Goal: Transaction & Acquisition: Purchase product/service

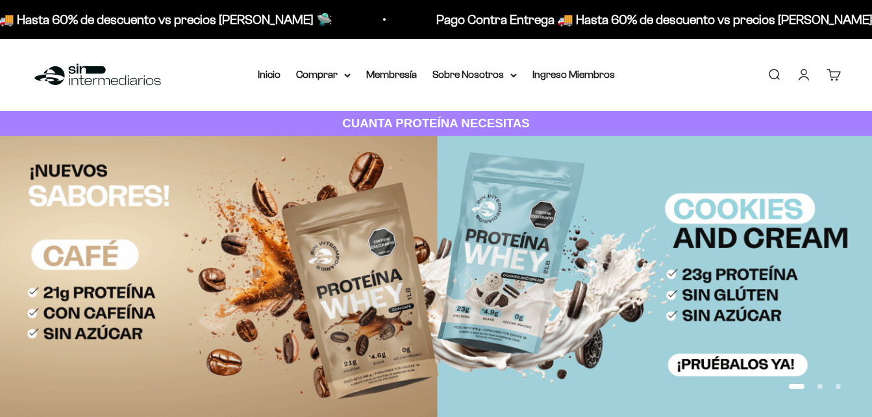
click at [319, 76] on summary "Comprar" at bounding box center [323, 74] width 55 height 17
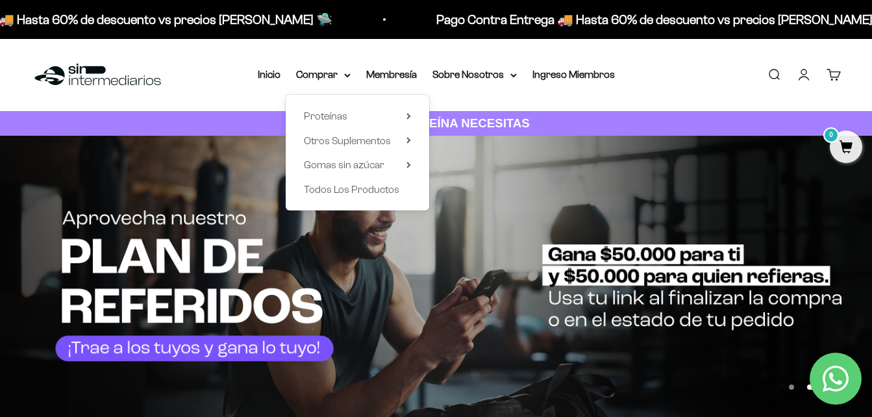
click at [328, 106] on div "Proteínas Ver Todos Whey Iso Vegan Shaker" at bounding box center [357, 153] width 143 height 116
click at [329, 116] on span "Proteínas" at bounding box center [325, 115] width 43 height 11
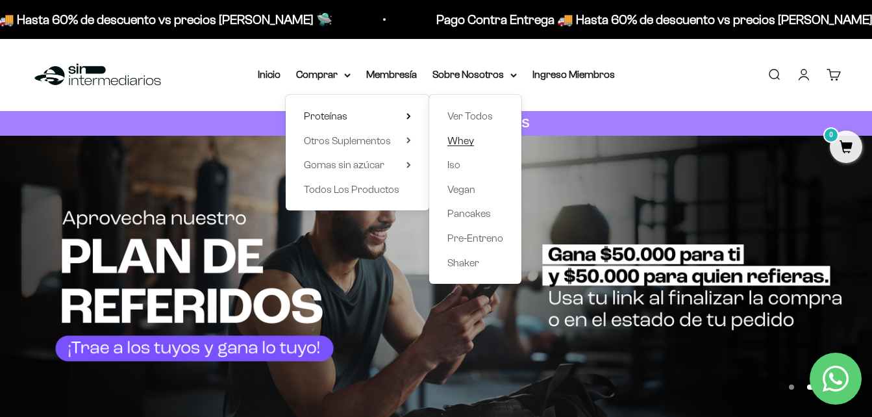
click at [473, 144] on span "Whey" at bounding box center [460, 140] width 27 height 11
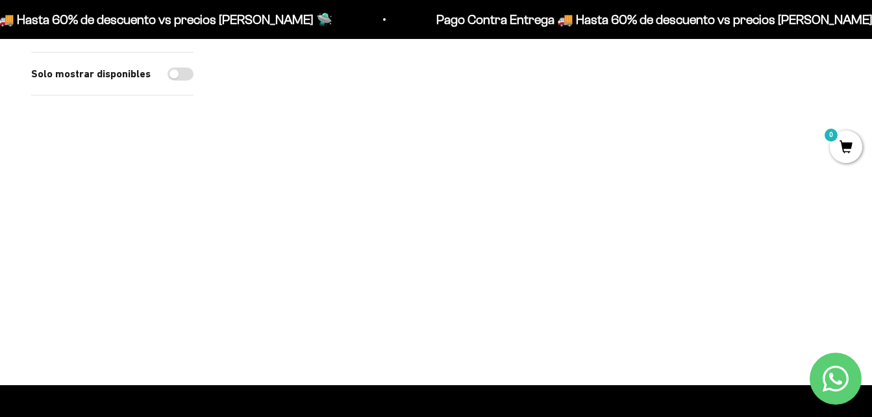
scroll to position [130, 0]
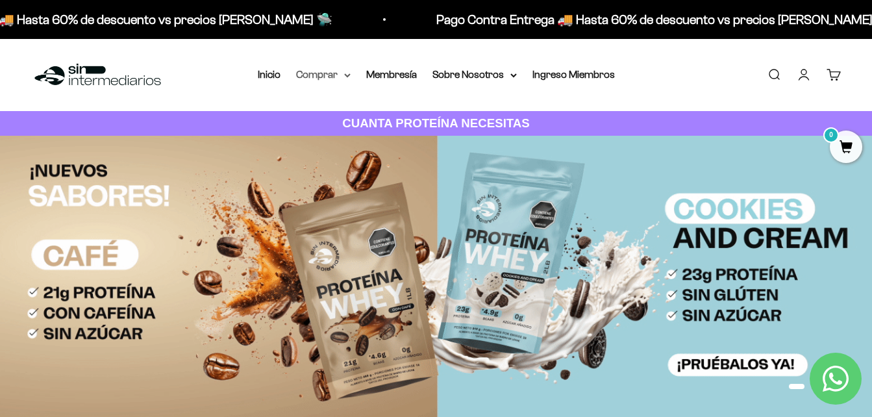
click at [348, 80] on summary "Comprar" at bounding box center [323, 74] width 55 height 17
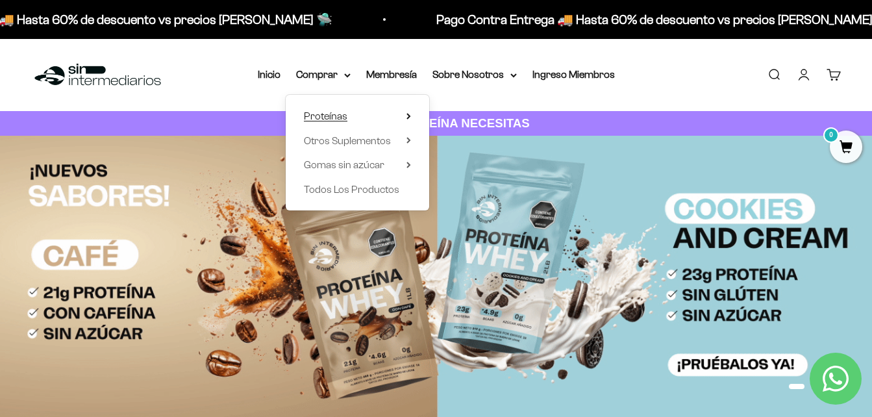
click at [345, 120] on span "Proteínas" at bounding box center [325, 115] width 43 height 11
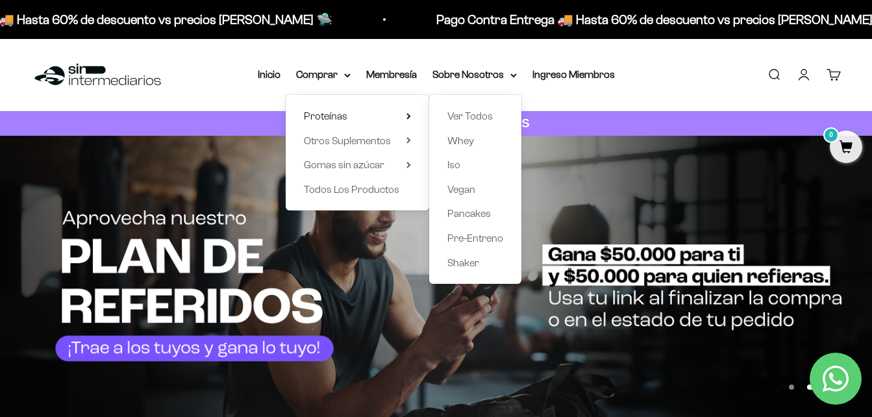
click at [445, 162] on div "Ver Todos Whey Iso Vegan Pancakes Pre-Entreno Shaker" at bounding box center [475, 189] width 92 height 189
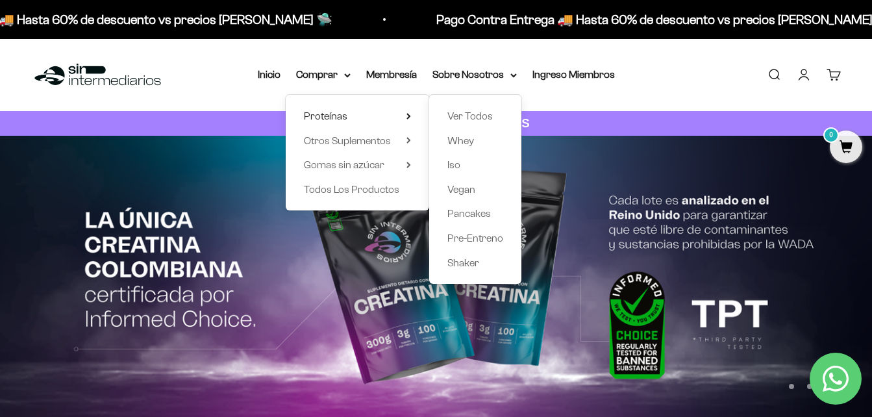
click at [445, 163] on div "Ver Todos Whey Iso Vegan Pancakes Pre-Entreno Shaker" at bounding box center [475, 189] width 92 height 189
click at [450, 168] on span "Iso" at bounding box center [453, 164] width 13 height 11
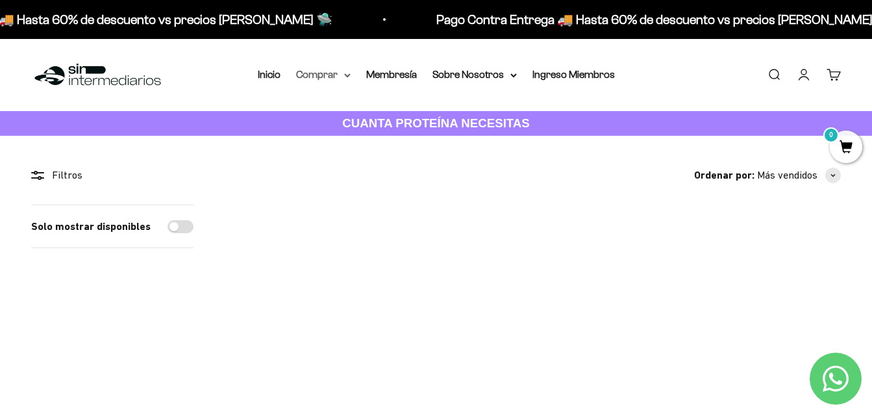
click at [347, 79] on summary "Comprar" at bounding box center [323, 74] width 55 height 17
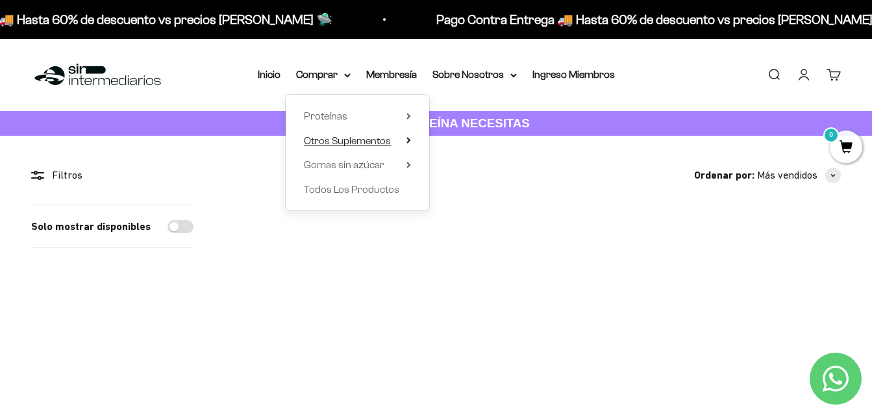
click at [344, 139] on span "Otros Suplementos" at bounding box center [347, 140] width 87 height 11
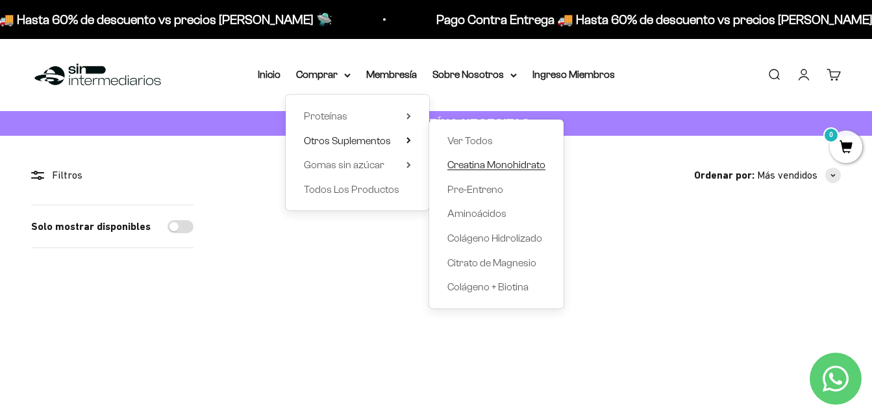
click at [454, 163] on span "Creatina Monohidrato" at bounding box center [496, 164] width 98 height 11
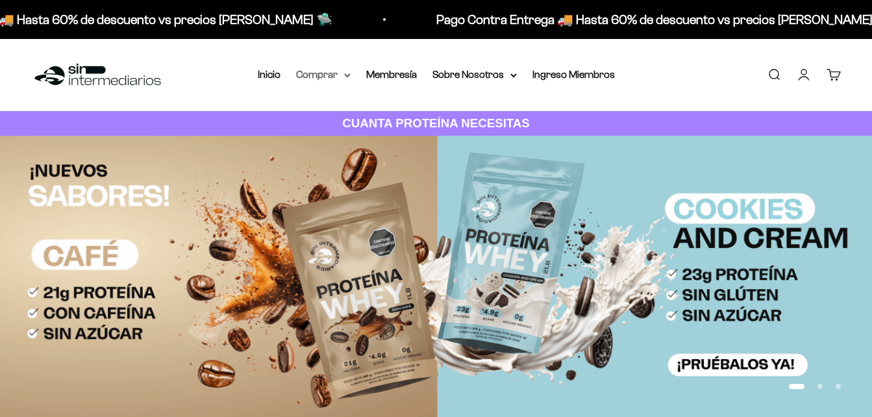
click at [345, 71] on summary "Comprar" at bounding box center [323, 74] width 55 height 17
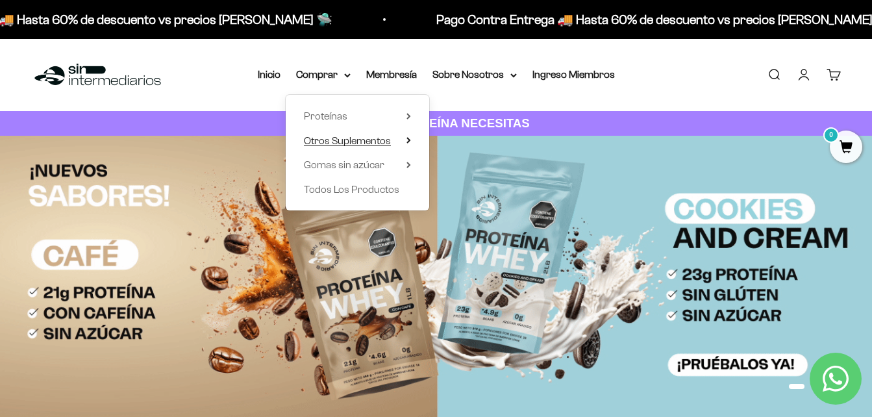
click at [343, 137] on span "Otros Suplementos" at bounding box center [347, 140] width 87 height 11
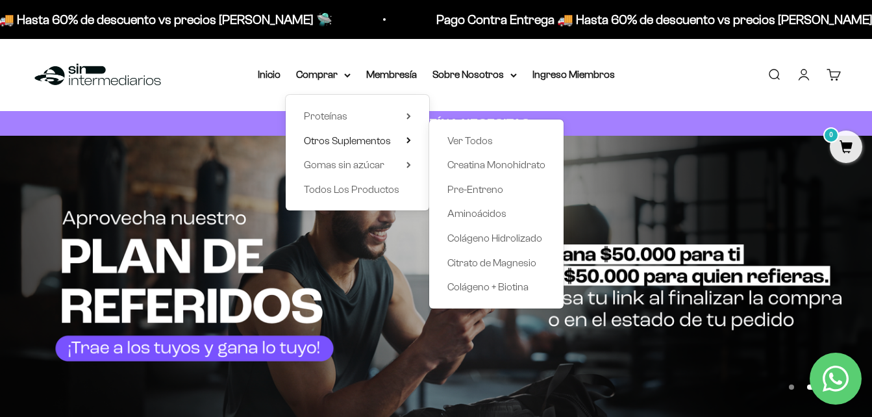
click at [447, 164] on div "Ver Todos Creatina Monohidrato Pre-Entreno Aminoácidos Colágeno Hidrolizado Cit…" at bounding box center [496, 213] width 134 height 189
click at [471, 166] on span "Creatina Monohidrato" at bounding box center [496, 164] width 98 height 11
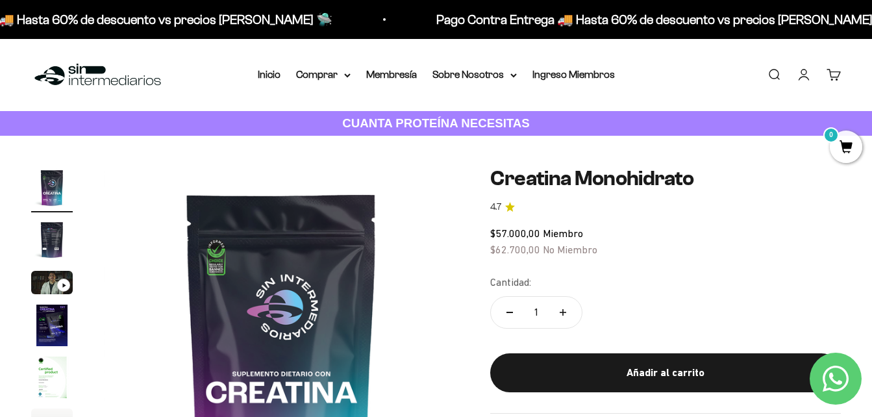
scroll to position [130, 0]
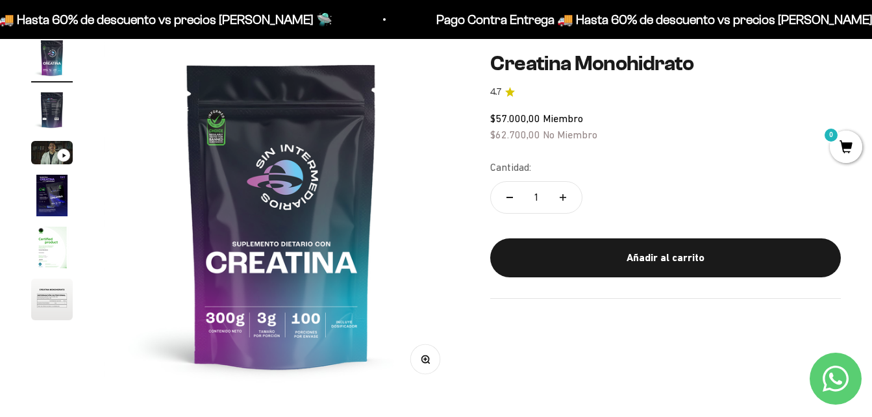
click at [60, 240] on img "Ir al artículo 5" at bounding box center [52, 248] width 42 height 42
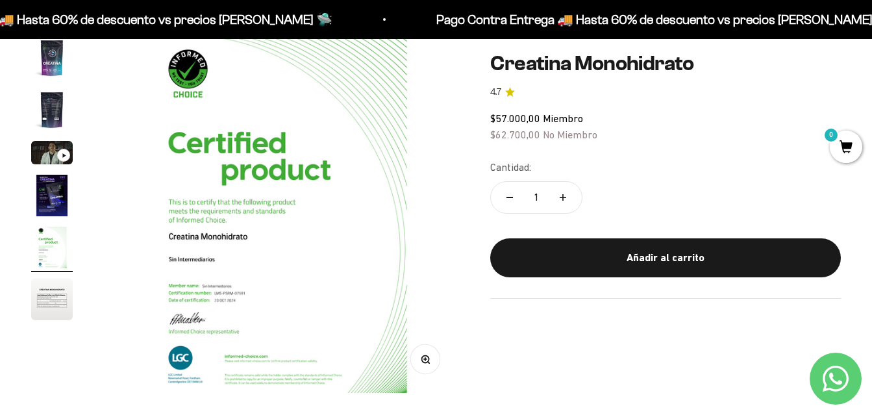
click at [56, 162] on img "Ir al artículo 3" at bounding box center [52, 152] width 42 height 23
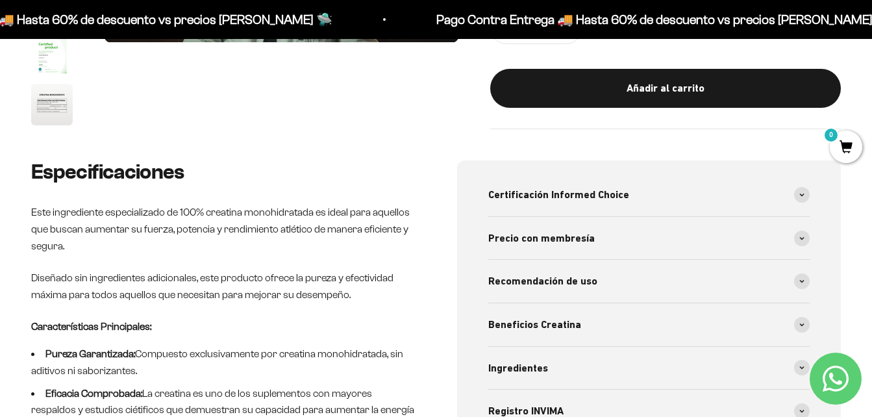
scroll to position [65, 0]
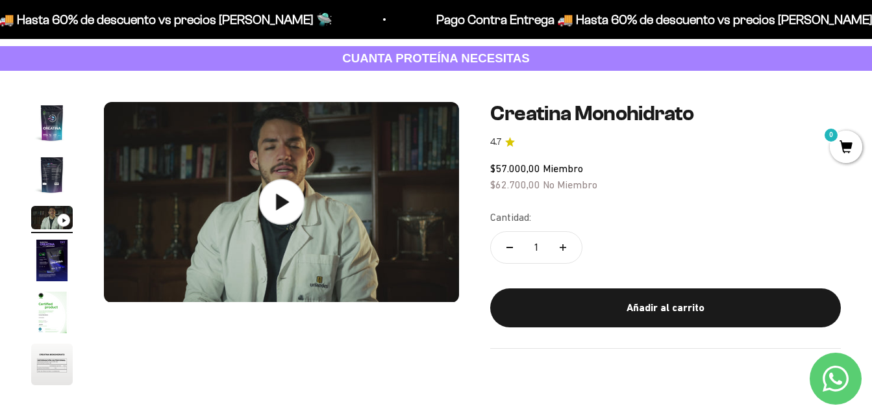
click at [291, 203] on icon at bounding box center [280, 201] width 45 height 45
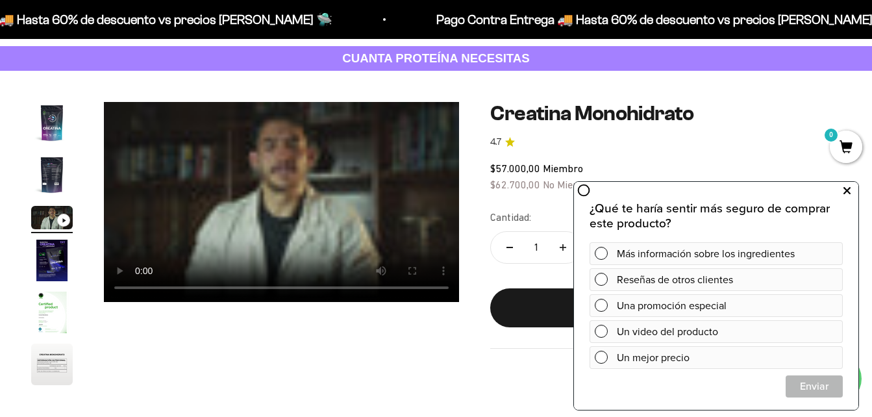
click at [843, 193] on icon at bounding box center [846, 190] width 7 height 17
